Goal: Find specific page/section

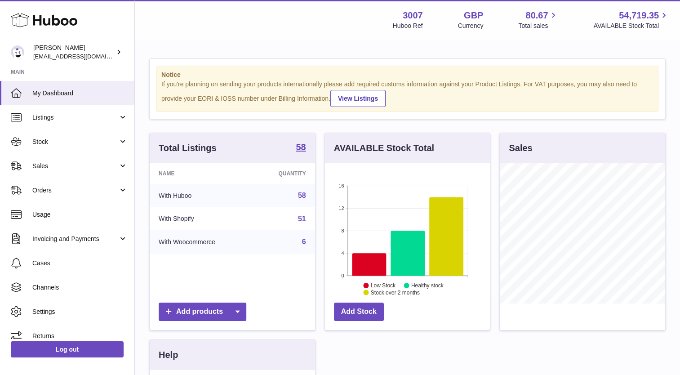
scroll to position [140, 165]
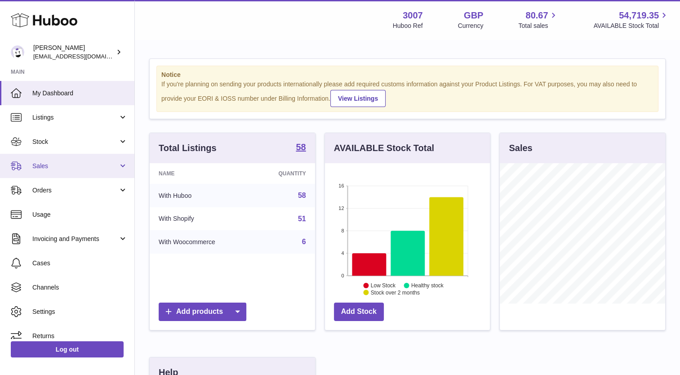
click at [45, 165] on span "Sales" at bounding box center [75, 166] width 86 height 9
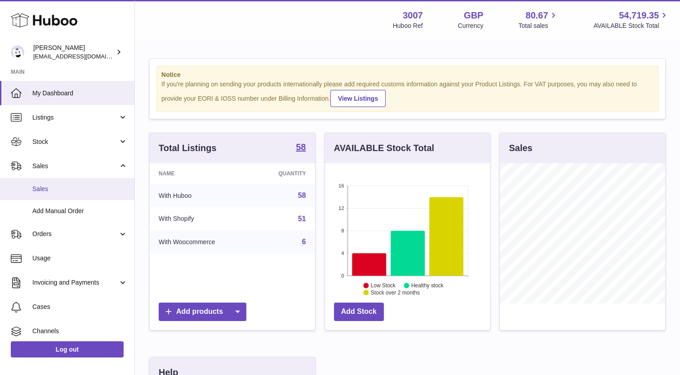
click at [47, 185] on span "Sales" at bounding box center [79, 189] width 95 height 9
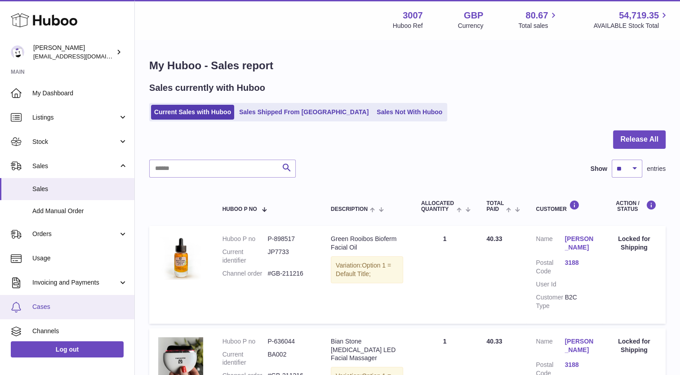
click at [45, 309] on span "Cases" at bounding box center [79, 307] width 95 height 9
